Goal: Task Accomplishment & Management: Manage account settings

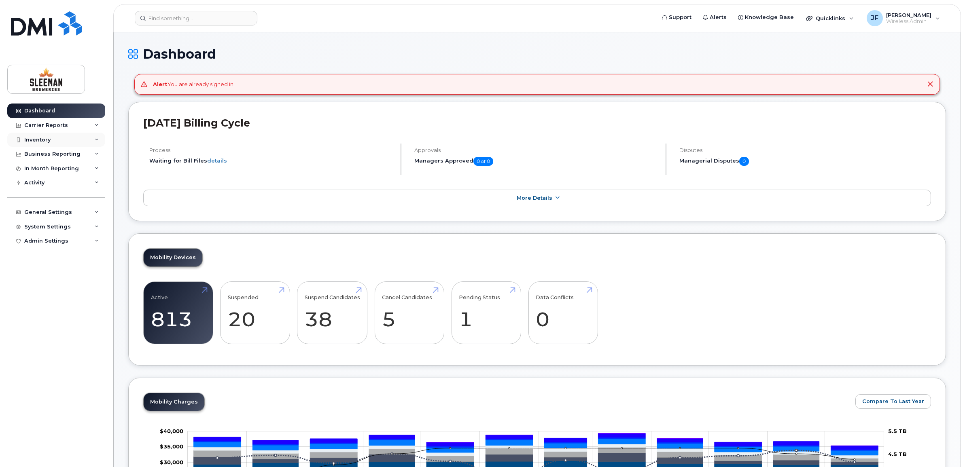
click at [32, 137] on div "Inventory" at bounding box center [37, 140] width 26 height 6
click at [43, 155] on div "Mobility Devices" at bounding box center [51, 154] width 46 height 7
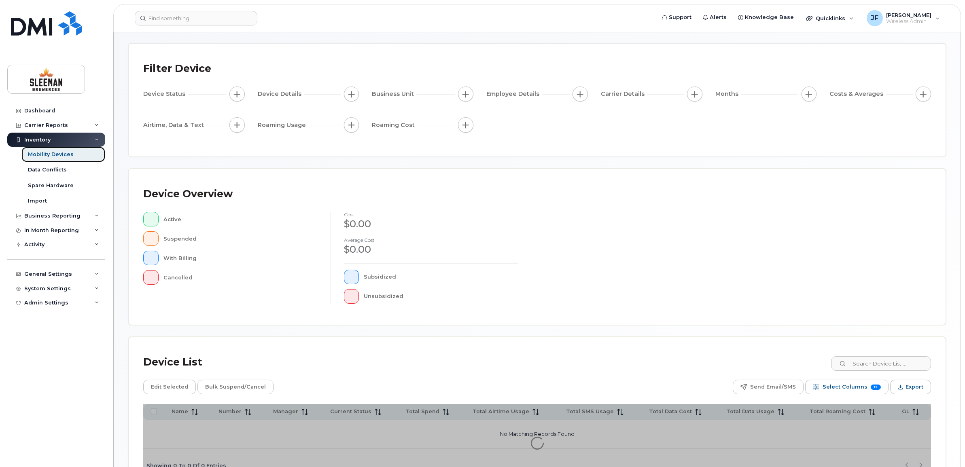
scroll to position [51, 0]
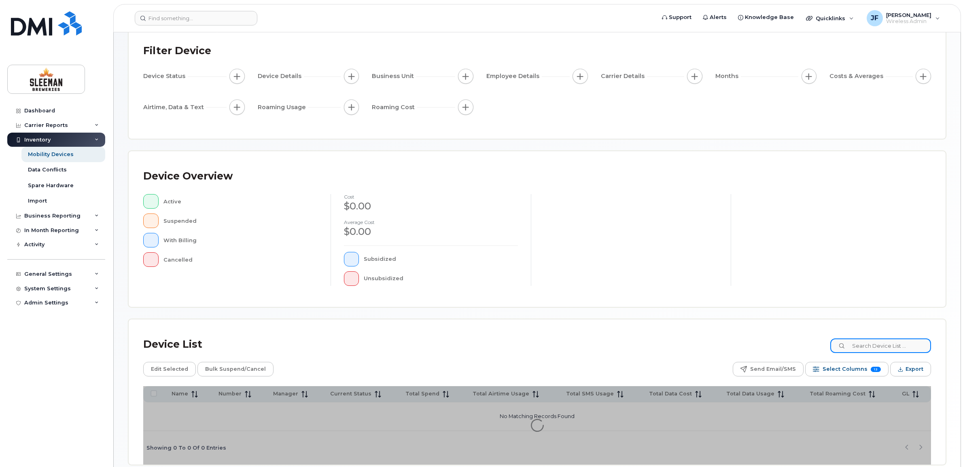
paste input "250-883-6013"
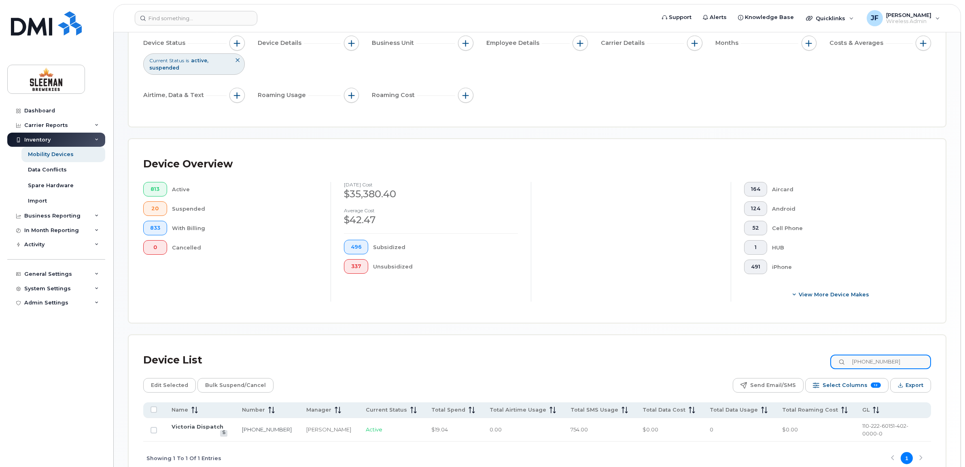
scroll to position [126, 0]
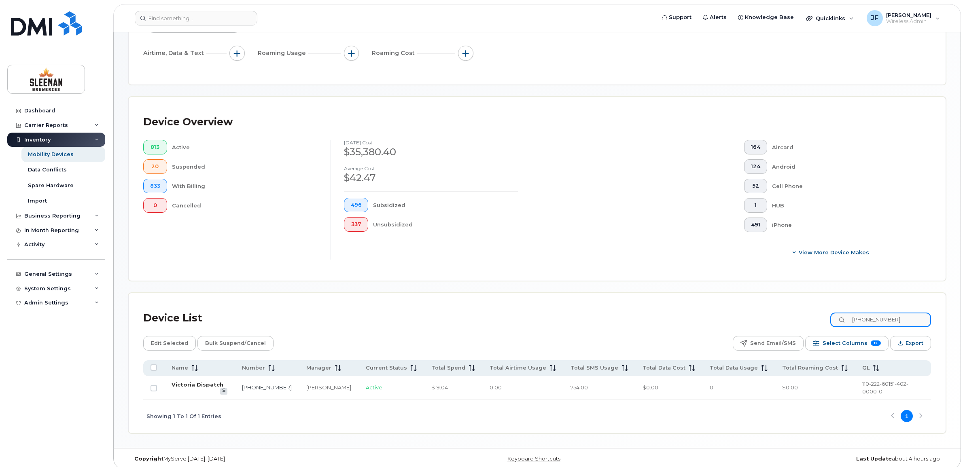
type input "250-883-6013"
click at [181, 385] on link "Victoria Dispatch" at bounding box center [198, 384] width 52 height 6
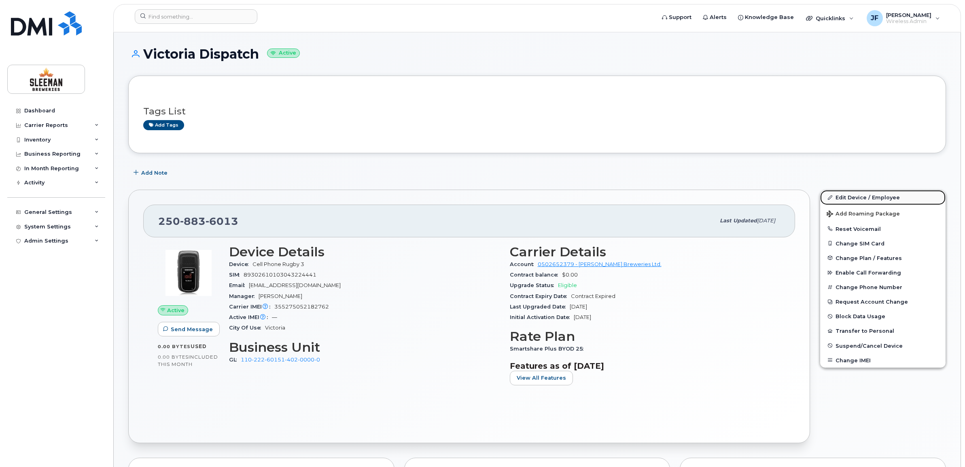
drag, startPoint x: 856, startPoint y: 197, endPoint x: 824, endPoint y: 199, distance: 31.6
click at [856, 197] on link "Edit Device / Employee" at bounding box center [882, 197] width 125 height 15
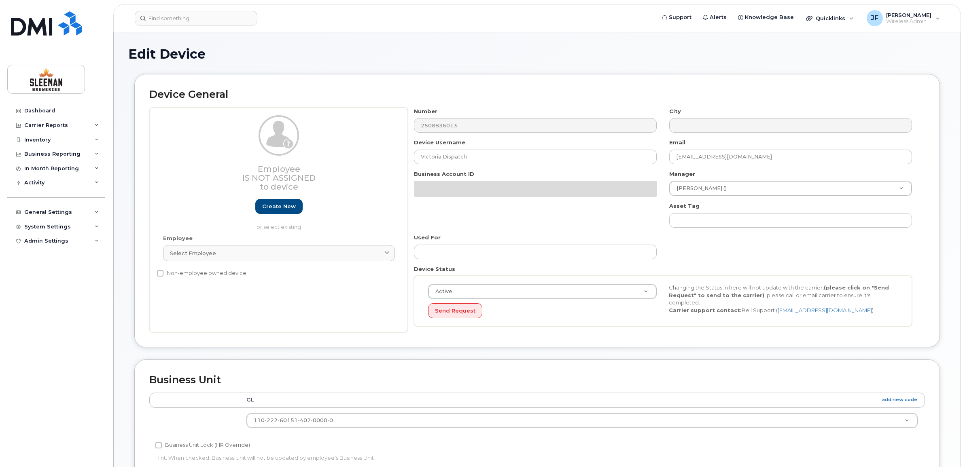
select select "9063164"
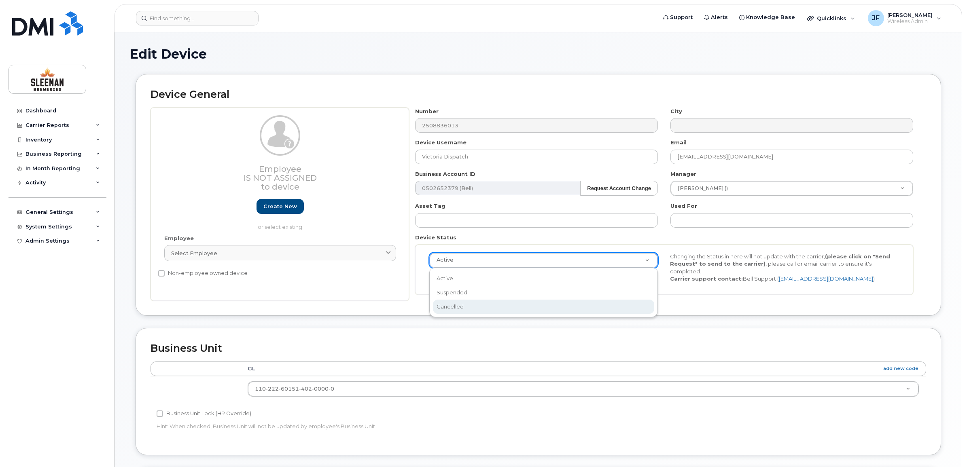
scroll to position [0, 2]
select select "cancelled"
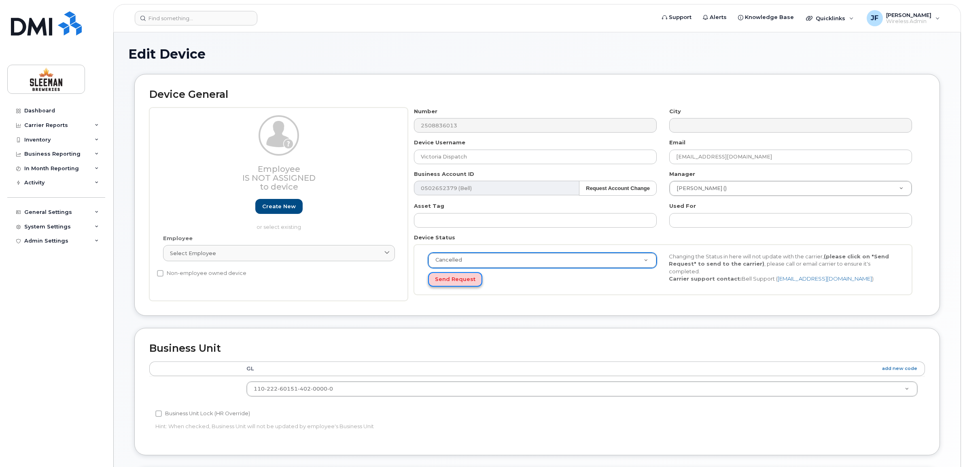
click at [459, 280] on button "Send Request" at bounding box center [455, 279] width 54 height 15
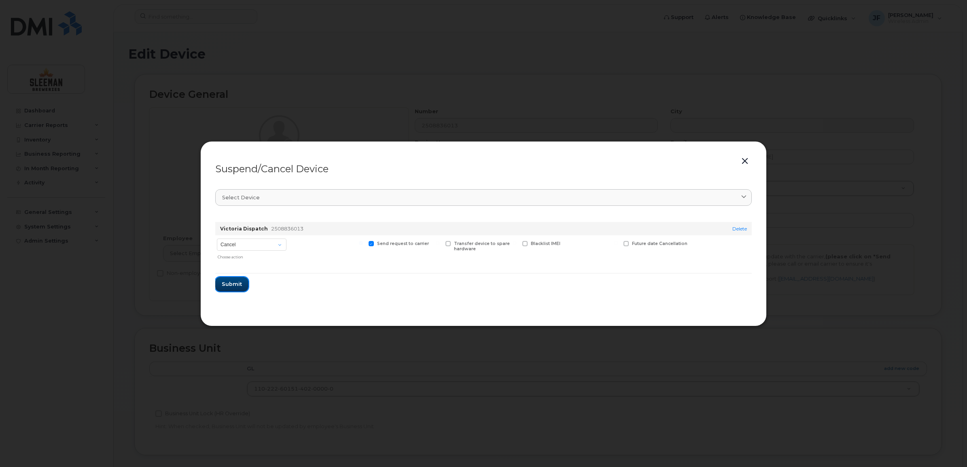
click at [237, 282] on span "Submit" at bounding box center [232, 284] width 20 height 8
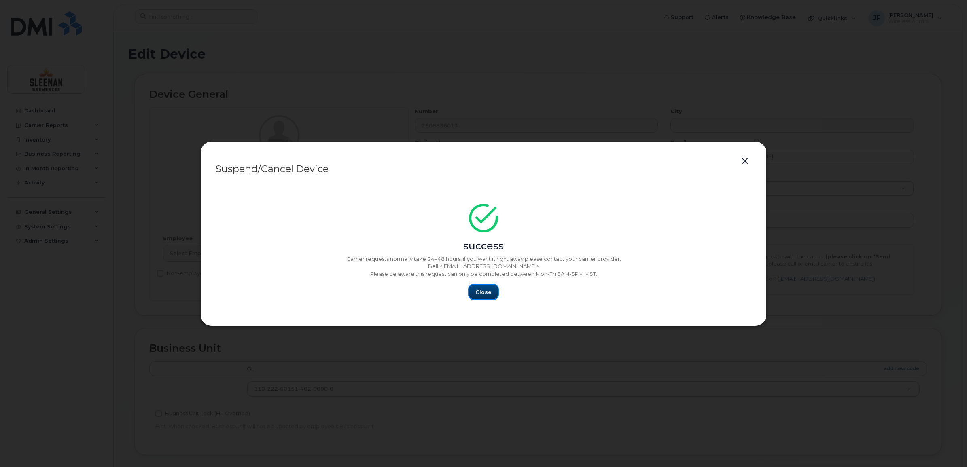
click at [485, 288] on span "Close" at bounding box center [483, 292] width 16 height 8
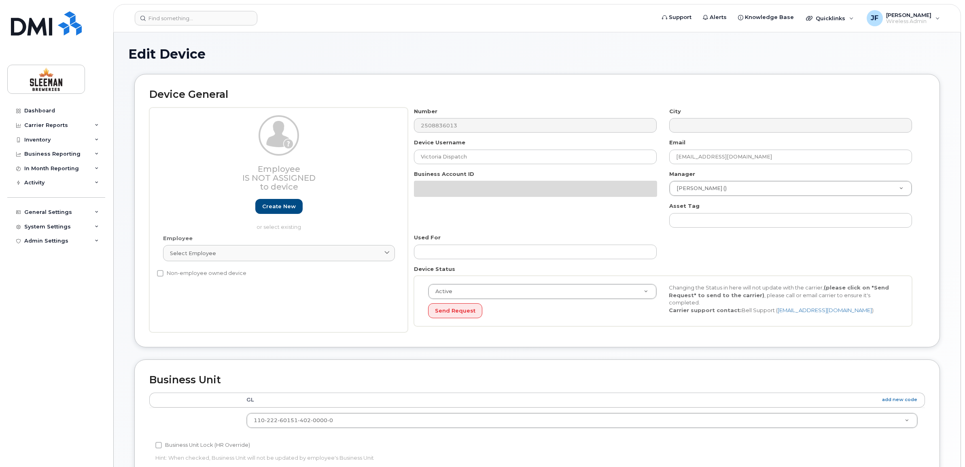
select select "9063164"
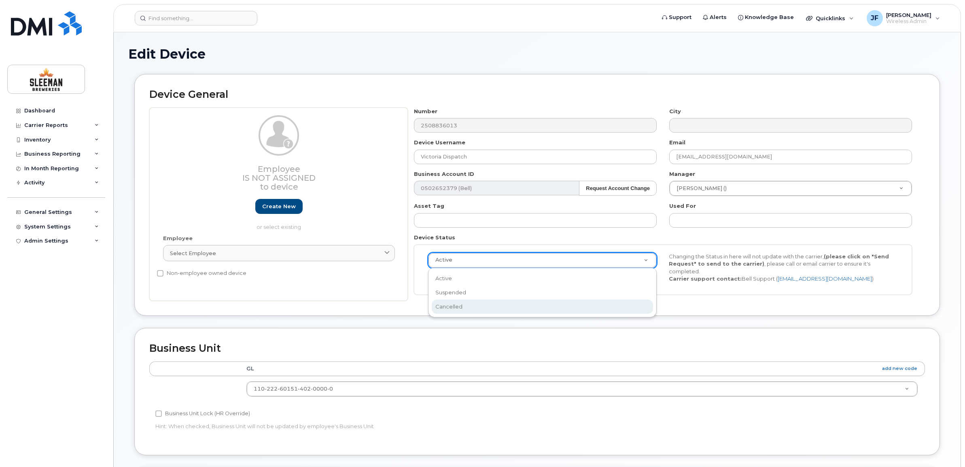
scroll to position [0, 2]
select select "cancelled"
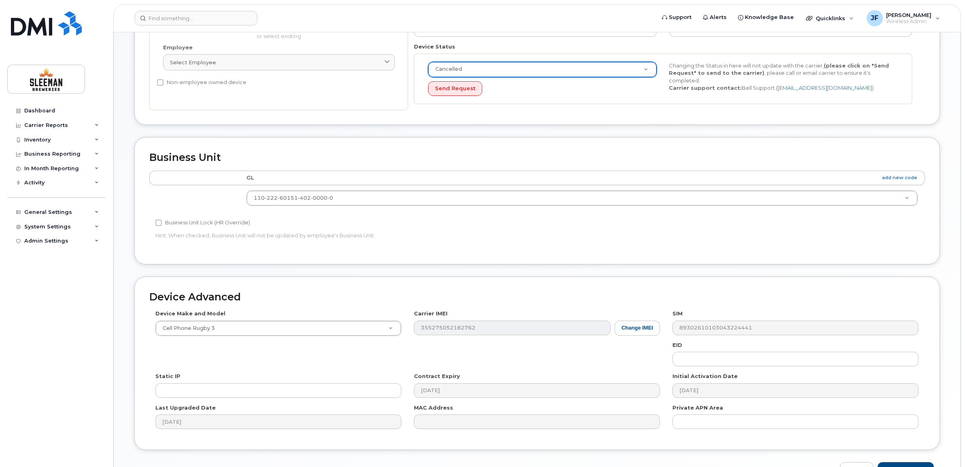
scroll to position [244, 0]
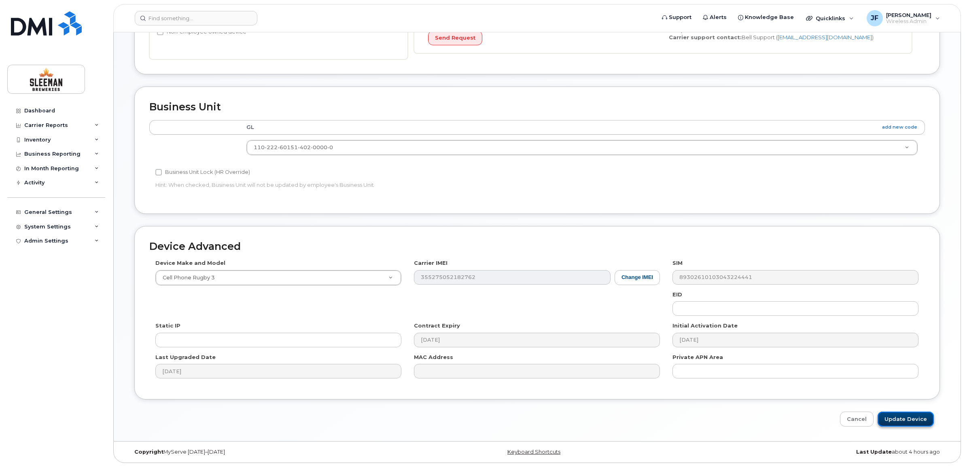
click at [921, 424] on input "Update Device" at bounding box center [905, 419] width 56 height 15
type input "Saving..."
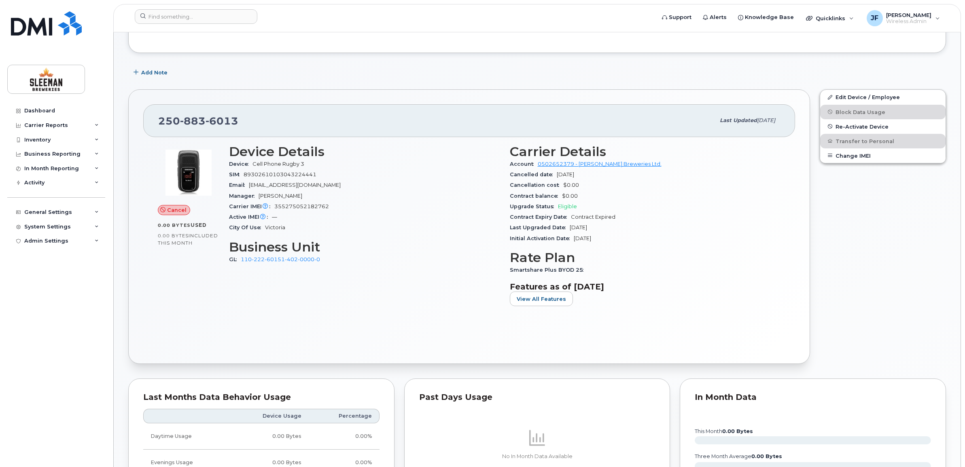
scroll to position [101, 0]
click at [396, 320] on div "Cancel 0.00 Bytes  used 0.00 Bytes  included this month Device Details Device C…" at bounding box center [469, 242] width 652 height 212
click at [354, 301] on div "Device Details Device Cell Phone Rugby 3 SIM [TECHNICAL_ID] Email [EMAIL_ADDRES…" at bounding box center [364, 228] width 281 height 178
